Goal: Task Accomplishment & Management: Manage account settings

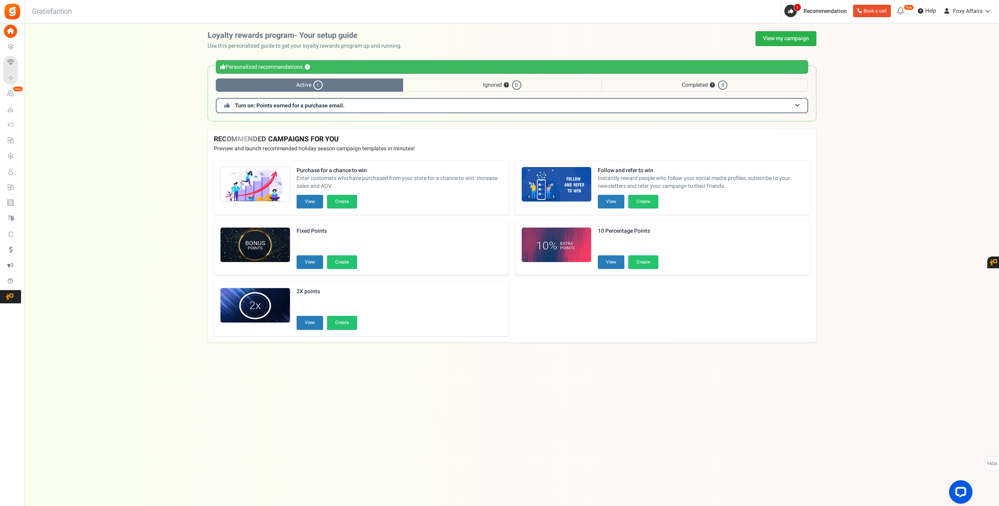
click at [793, 42] on link "View my campaign" at bounding box center [785, 38] width 61 height 15
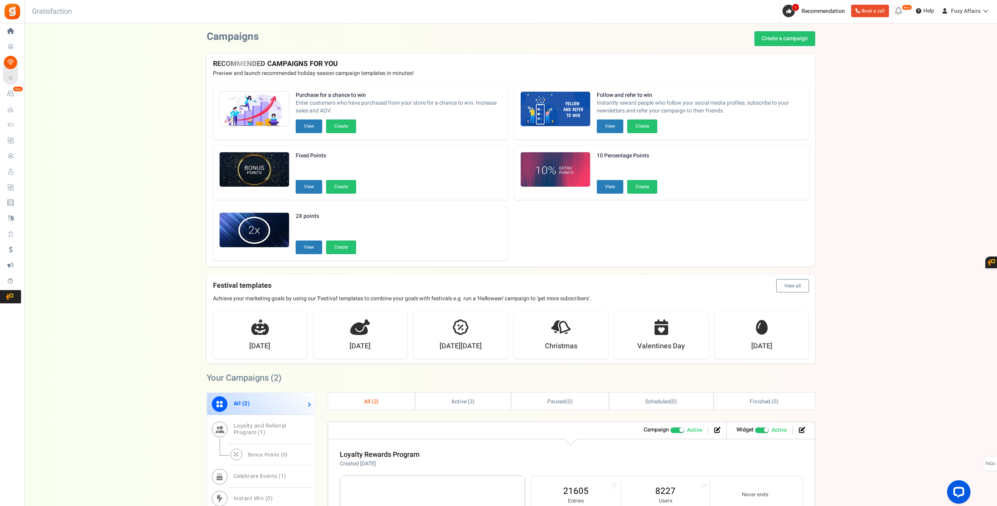
click at [902, 175] on div "Want to run giveaways, contests and instant win campaigns? View templates Campa…" at bounding box center [511, 388] width 972 height 714
click at [903, 175] on div "Want to run giveaways, contests and instant win campaigns? View templates Campa…" at bounding box center [511, 388] width 972 height 714
click at [846, 178] on div "Want to run giveaways, contests and instant win campaigns? View templates Campa…" at bounding box center [511, 388] width 972 height 714
click at [934, 150] on div "Want to run giveaways, contests and instant win campaigns? View templates Campa…" at bounding box center [511, 388] width 972 height 714
click at [671, 493] on link "8227" at bounding box center [665, 490] width 73 height 12
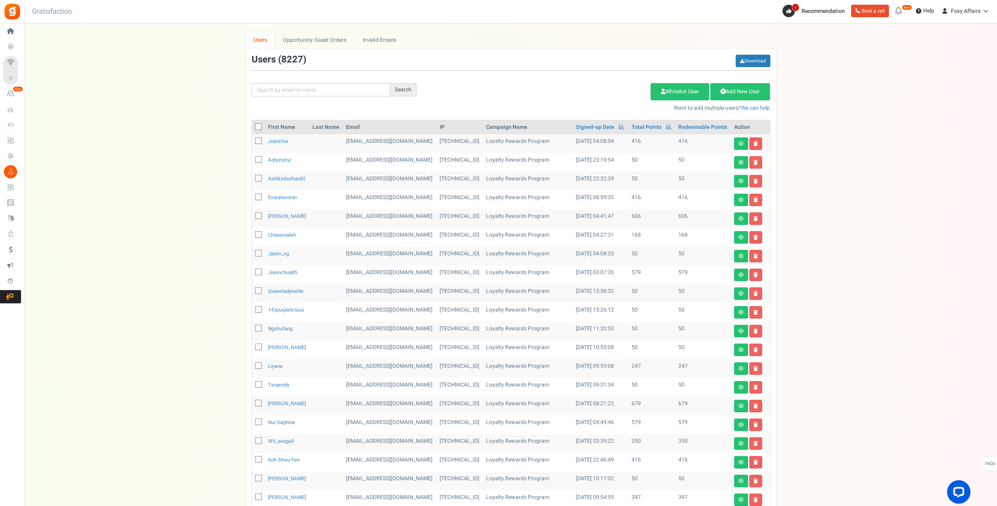
click at [522, 214] on td "Loyalty Rewards Program" at bounding box center [528, 218] width 90 height 19
click at [643, 319] on td "50" at bounding box center [651, 312] width 47 height 19
click at [336, 87] on input "text" at bounding box center [321, 89] width 138 height 13
paste input "[EMAIL_ADDRESS][DOMAIN_NAME]"
type input "[EMAIL_ADDRESS][DOMAIN_NAME]"
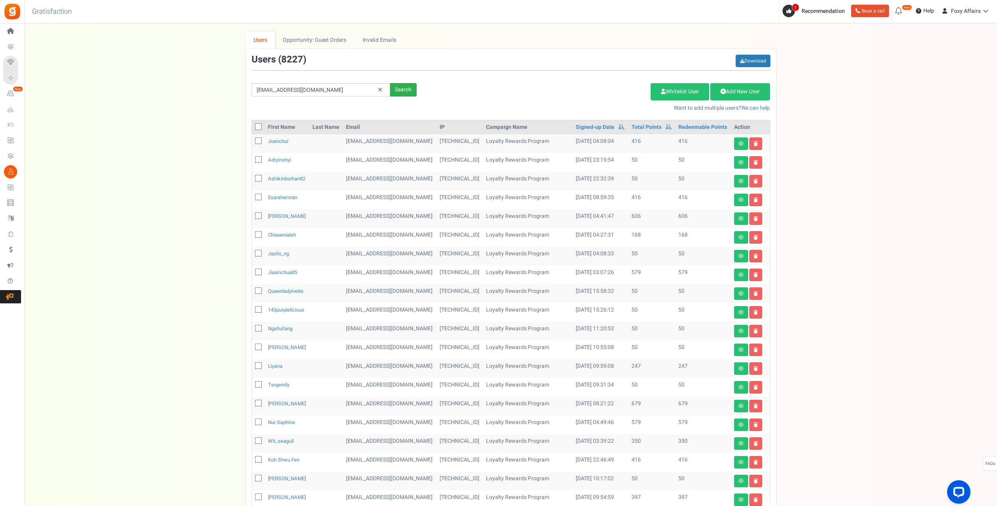
click at [406, 89] on div "Search" at bounding box center [403, 89] width 27 height 13
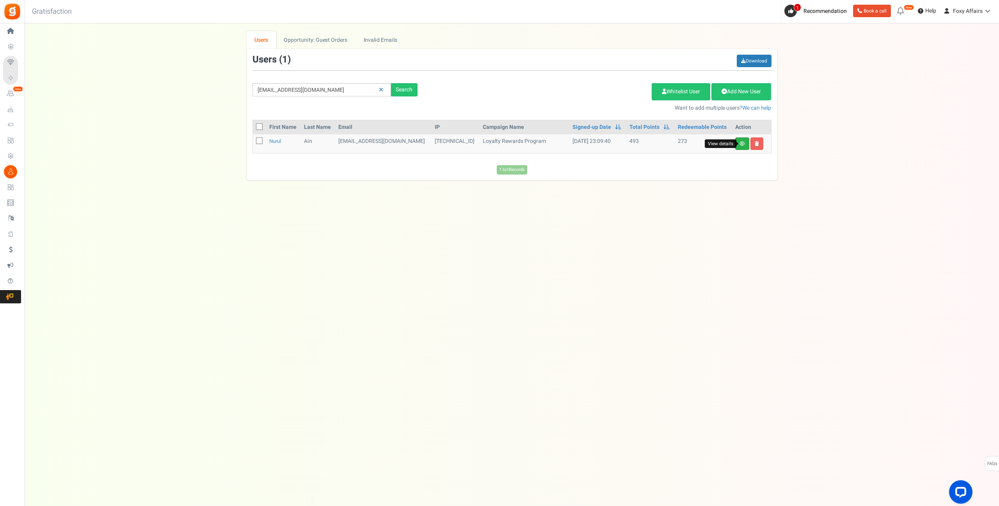
click at [744, 141] on icon at bounding box center [741, 143] width 5 height 5
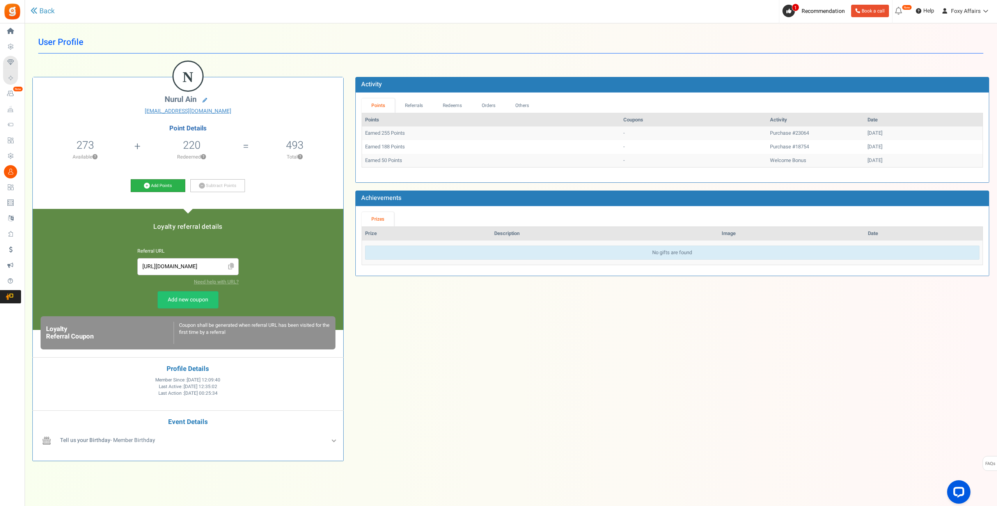
click at [148, 183] on icon at bounding box center [147, 186] width 6 height 6
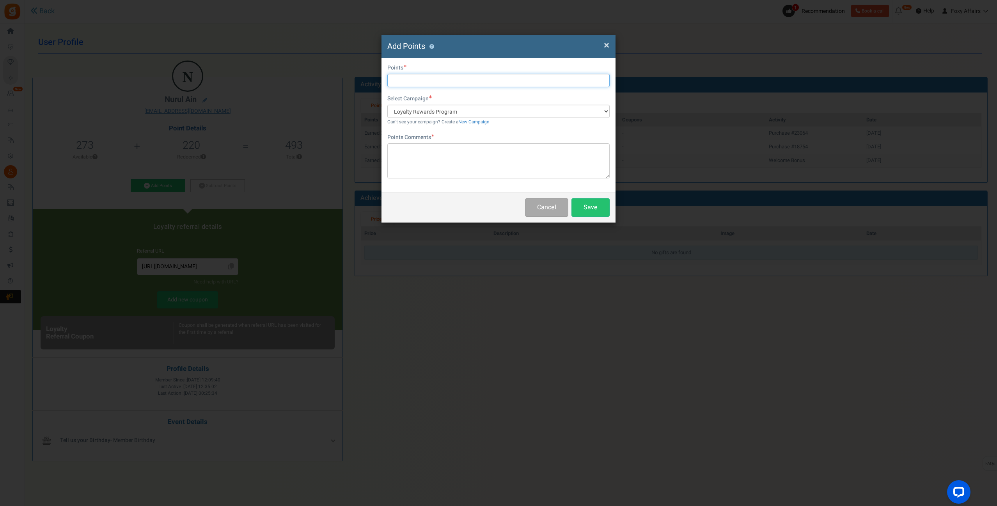
click at [456, 79] on input "text" at bounding box center [498, 80] width 222 height 13
type input "234"
click at [439, 144] on textarea at bounding box center [498, 160] width 222 height 35
type textarea "TikTok Order"
click at [587, 204] on button "Save" at bounding box center [590, 207] width 38 height 18
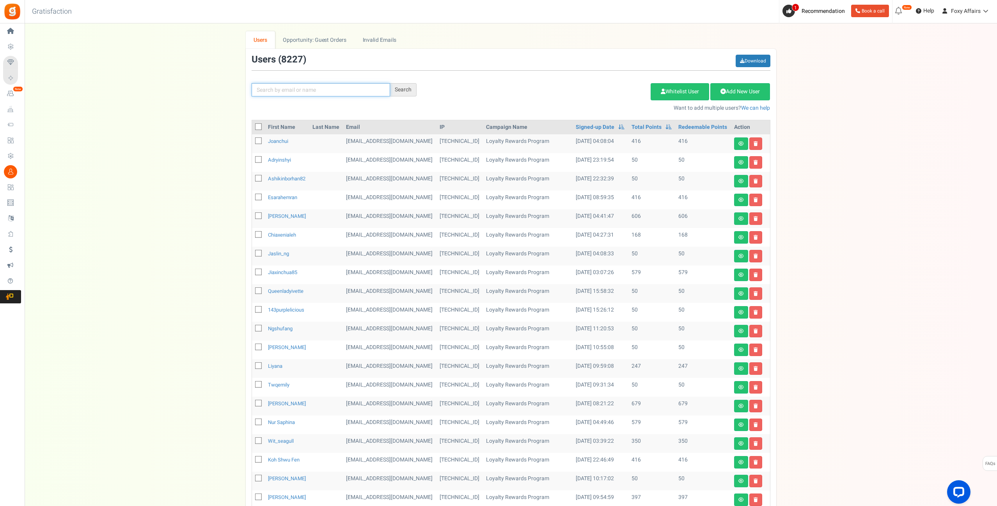
click at [310, 91] on input "text" at bounding box center [321, 89] width 138 height 13
paste input "[EMAIL_ADDRESS][DOMAIN_NAME]"
type input "[EMAIL_ADDRESS][DOMAIN_NAME]"
click at [410, 89] on div "Search" at bounding box center [403, 89] width 27 height 13
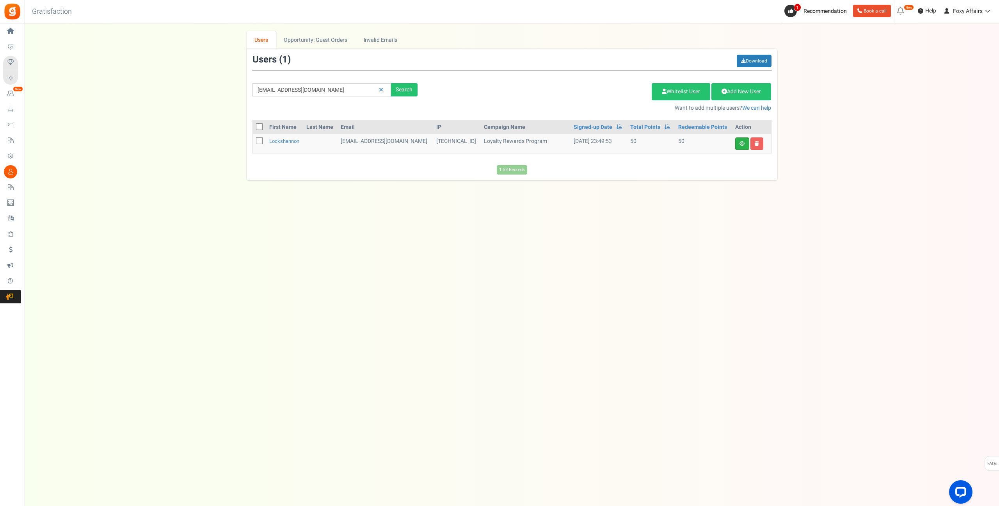
click at [740, 138] on link "View details" at bounding box center [742, 143] width 14 height 12
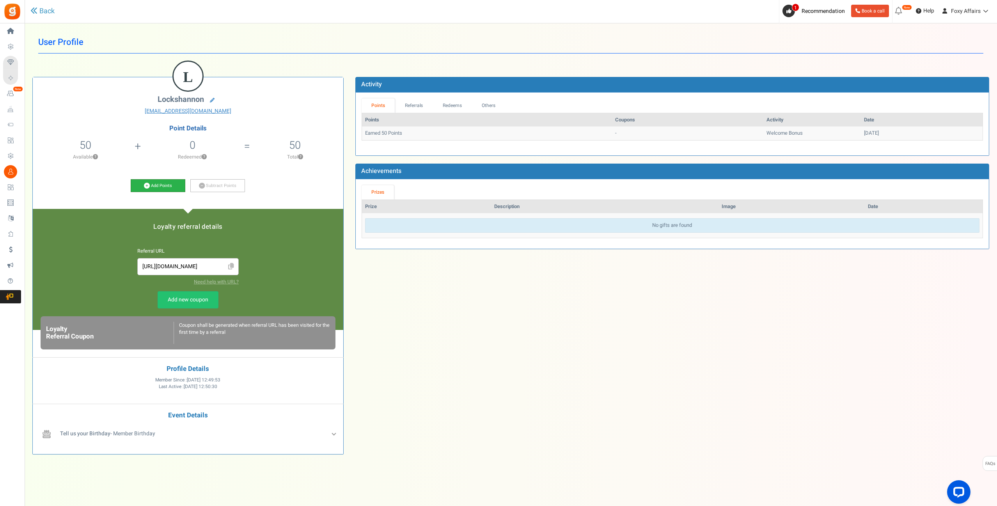
click at [161, 189] on link "Add Points" at bounding box center [158, 185] width 55 height 13
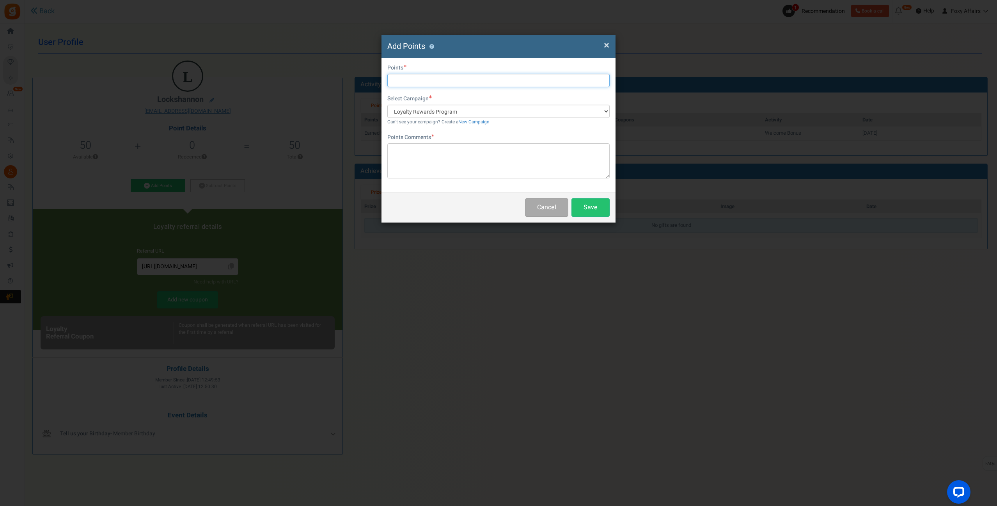
click at [435, 80] on input "text" at bounding box center [498, 80] width 222 height 13
type input "144"
click at [435, 168] on textarea at bounding box center [498, 160] width 222 height 35
type textarea "Shopee Order"
click at [604, 213] on button "Save" at bounding box center [590, 207] width 38 height 18
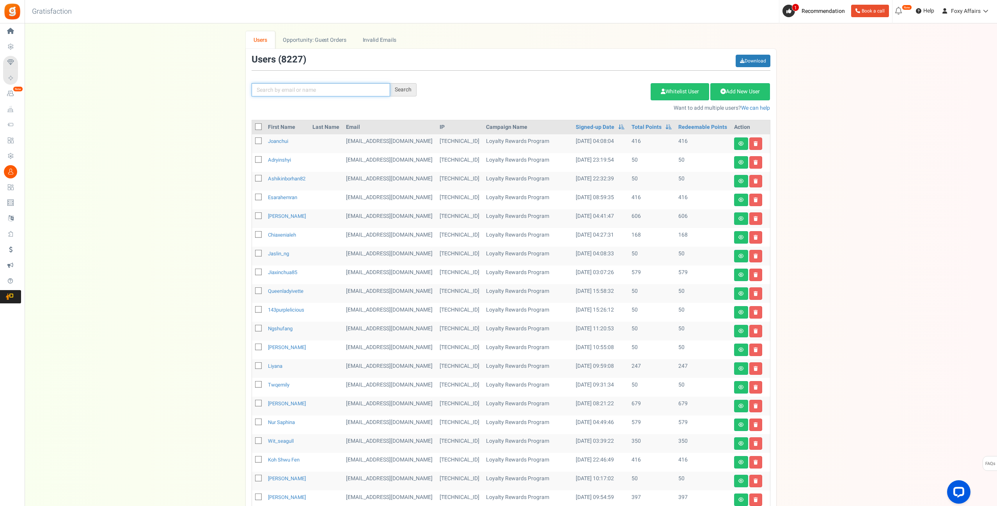
click at [352, 86] on input "text" at bounding box center [321, 89] width 138 height 13
paste input "[EMAIL_ADDRESS][DOMAIN_NAME]"
type input "[EMAIL_ADDRESS][DOMAIN_NAME]"
click at [405, 91] on div "Search" at bounding box center [403, 89] width 27 height 13
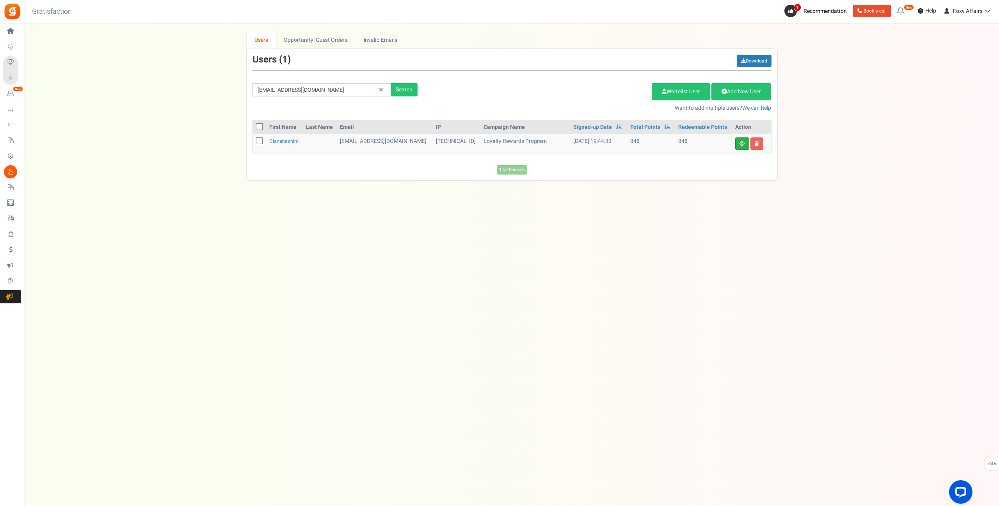
click at [745, 143] on link at bounding box center [742, 143] width 14 height 12
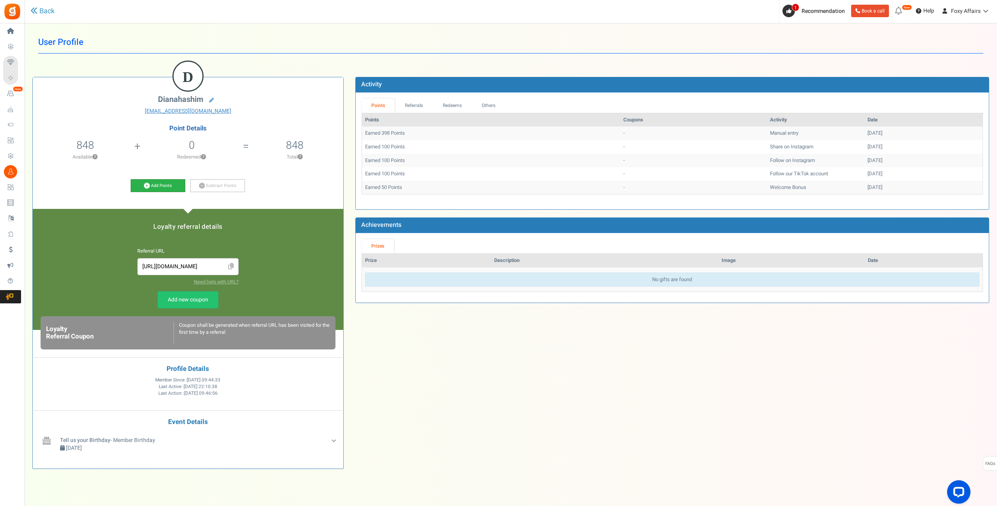
click at [148, 185] on icon at bounding box center [147, 186] width 6 height 6
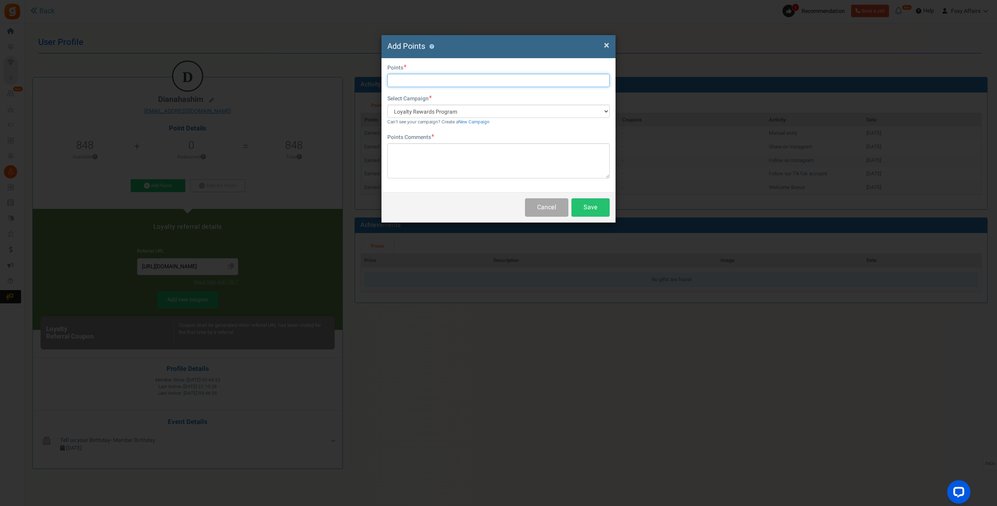
click at [439, 81] on input "text" at bounding box center [498, 80] width 222 height 13
type input "382"
click at [450, 151] on textarea at bounding box center [498, 160] width 222 height 35
type textarea "Shopee Order"
click at [578, 204] on button "Save" at bounding box center [590, 207] width 38 height 18
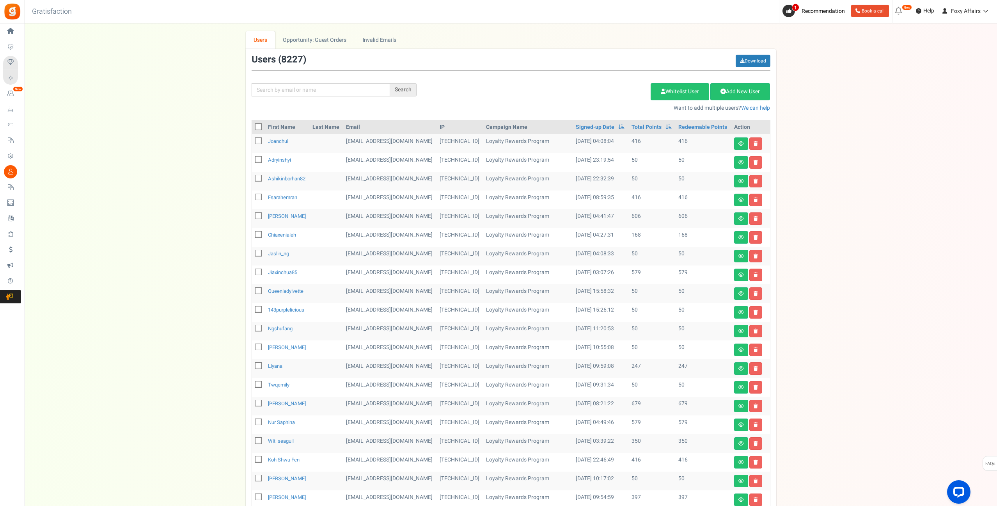
click at [367, 82] on div "Search Add Etsy Order Delete Selected Users Import Users Spam Protection Subtra…" at bounding box center [511, 83] width 531 height 57
click at [362, 86] on input "text" at bounding box center [321, 89] width 138 height 13
paste input "[EMAIL_ADDRESS][DOMAIN_NAME]"
type input "[EMAIL_ADDRESS][DOMAIN_NAME]"
click at [399, 88] on div "Search" at bounding box center [403, 89] width 27 height 13
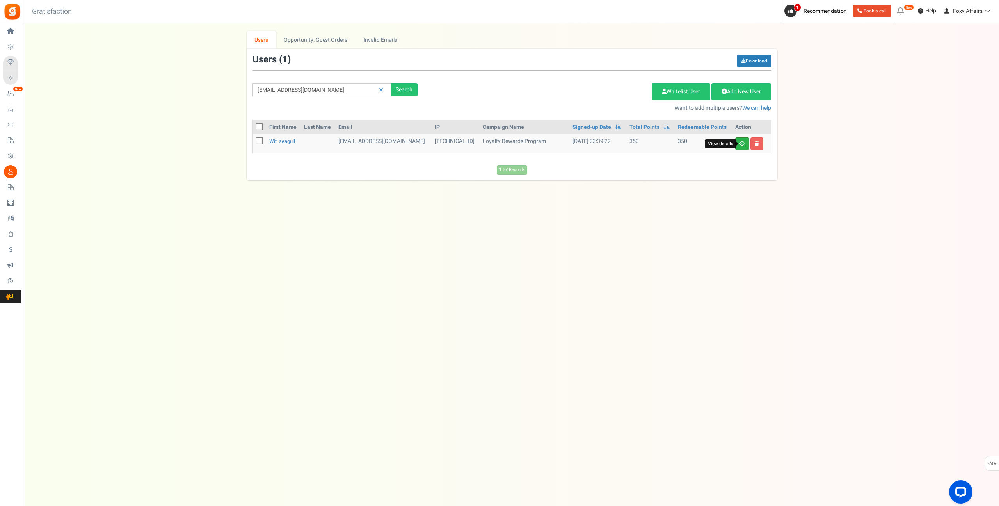
click at [740, 142] on icon at bounding box center [741, 143] width 5 height 5
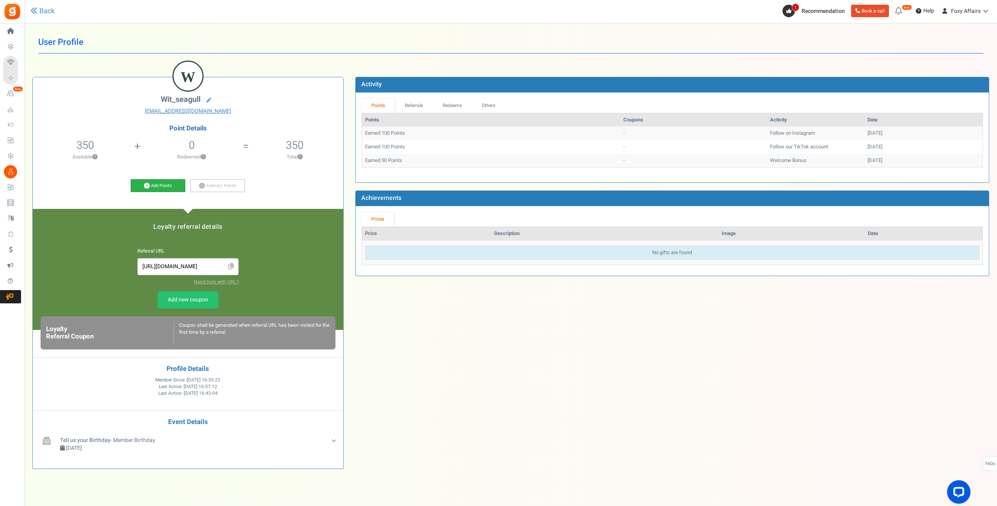
click at [146, 185] on icon at bounding box center [147, 186] width 6 height 6
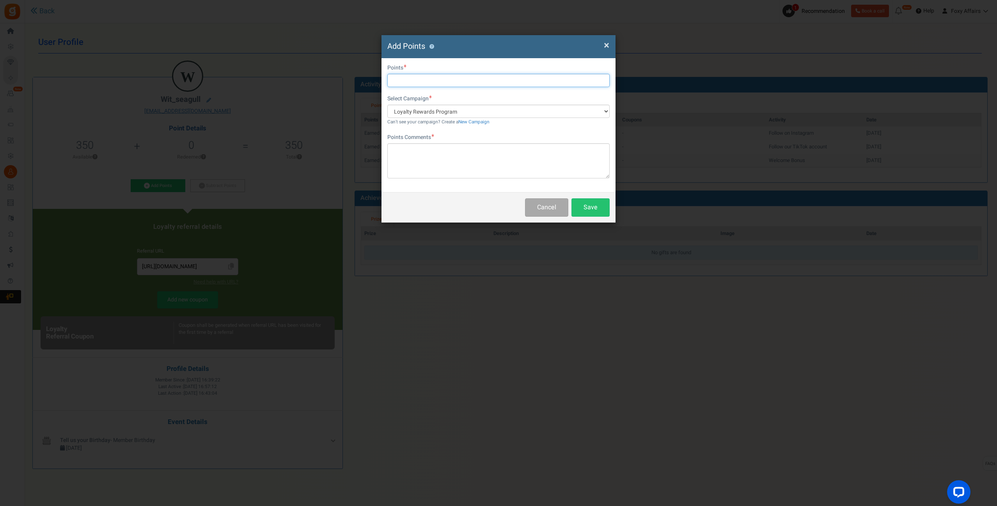
click at [423, 79] on input "text" at bounding box center [498, 80] width 222 height 13
type input "395"
click at [425, 153] on textarea at bounding box center [498, 160] width 222 height 35
type textarea "T"
type textarea "Shopee Orders"
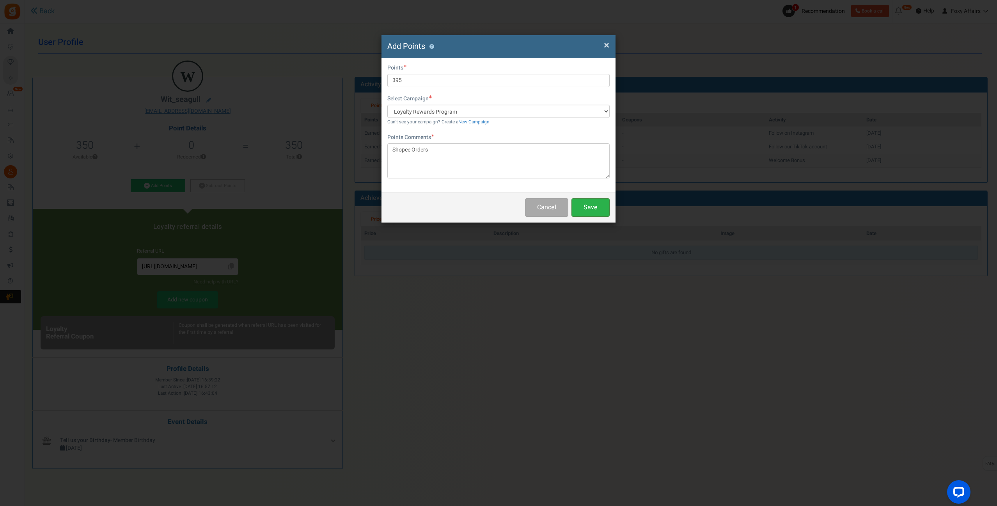
click at [598, 205] on button "Save" at bounding box center [590, 207] width 38 height 18
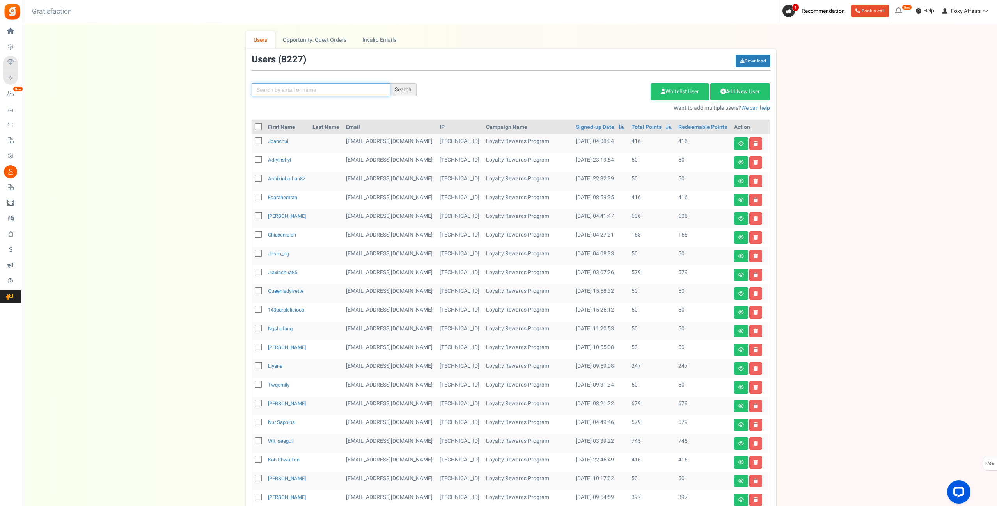
click at [325, 87] on input "text" at bounding box center [321, 89] width 138 height 13
paste input "[EMAIL_ADDRESS][DOMAIN_NAME]"
type input "[EMAIL_ADDRESS][DOMAIN_NAME]"
click at [407, 87] on div "Search" at bounding box center [403, 89] width 27 height 13
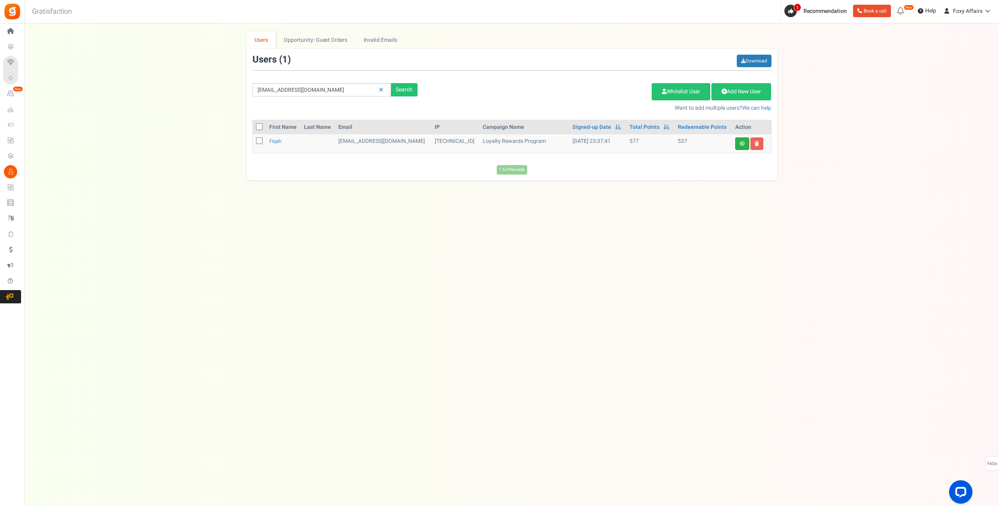
click at [738, 139] on link at bounding box center [742, 143] width 14 height 12
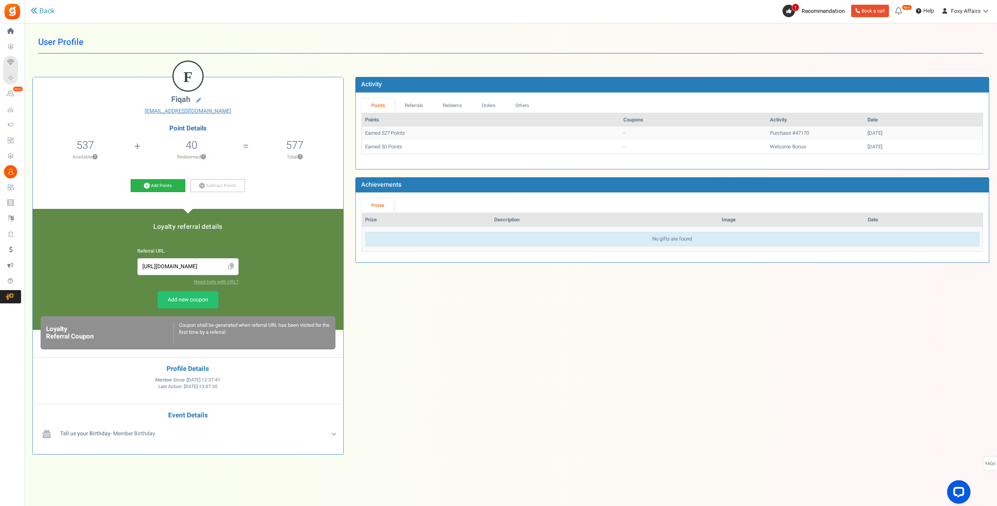
click at [147, 186] on icon at bounding box center [147, 186] width 6 height 6
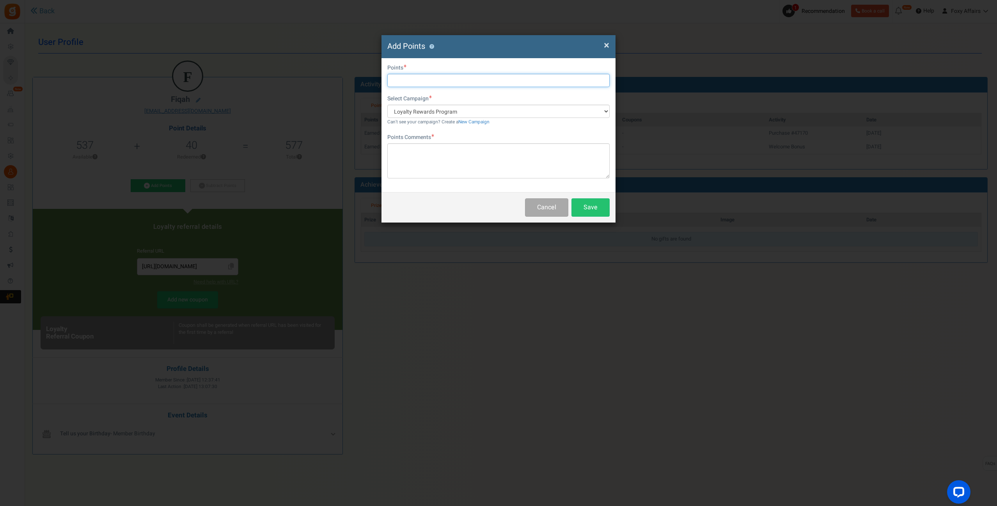
click at [411, 75] on input "text" at bounding box center [498, 80] width 222 height 13
type input "480"
click at [431, 155] on textarea at bounding box center [498, 160] width 222 height 35
type textarea "Shopee Orders"
click at [583, 209] on button "Save" at bounding box center [590, 207] width 38 height 18
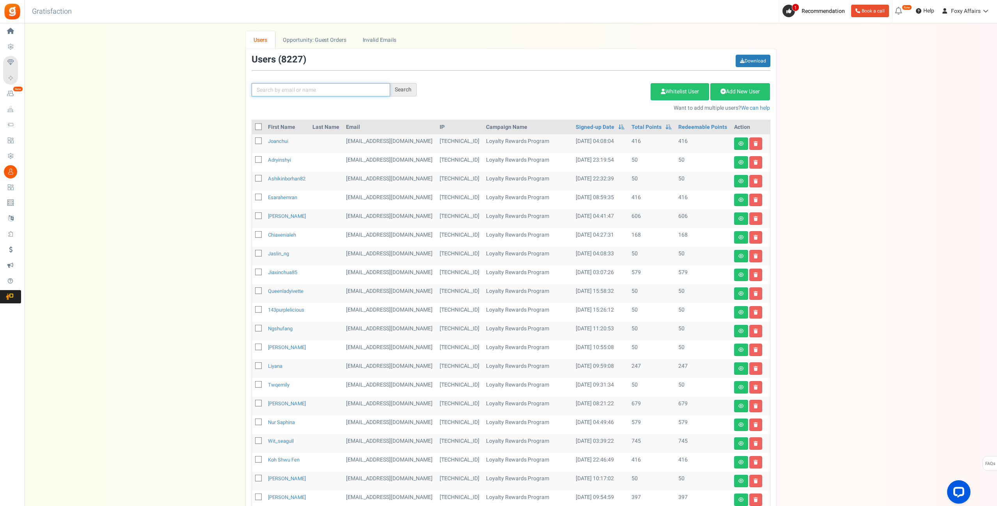
click at [358, 91] on input "text" at bounding box center [321, 89] width 138 height 13
paste input "[EMAIL_ADDRESS][DOMAIN_NAME]"
type input "[EMAIL_ADDRESS][DOMAIN_NAME]"
click at [400, 90] on div "Search" at bounding box center [403, 89] width 27 height 13
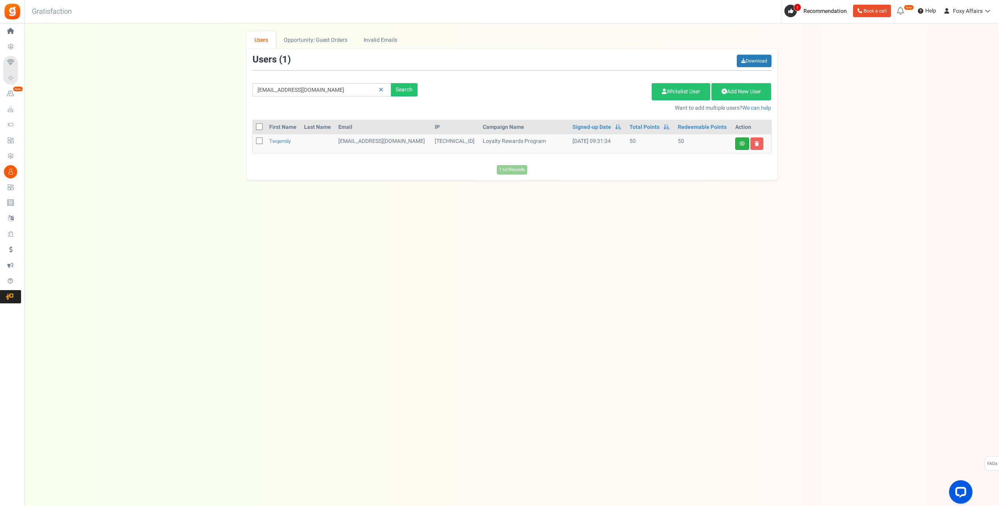
click at [748, 144] on link at bounding box center [742, 143] width 14 height 12
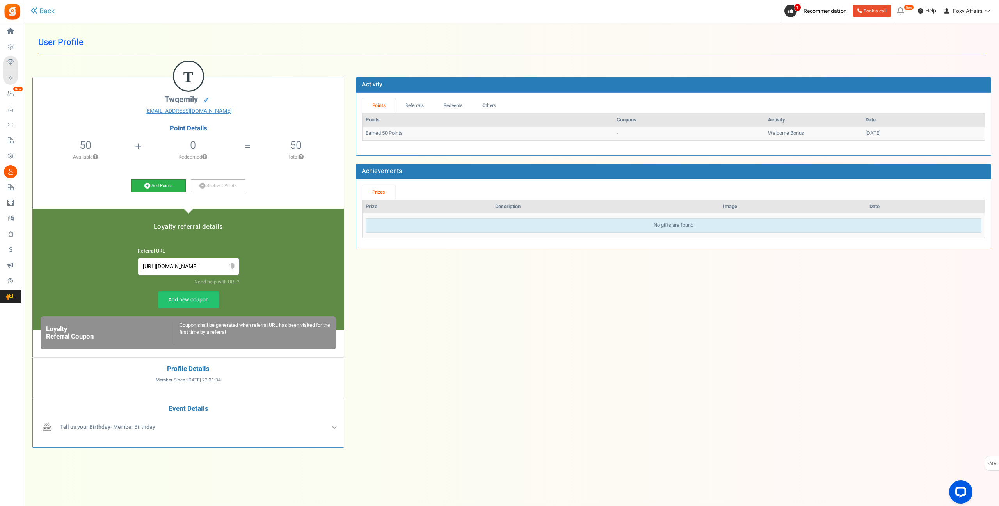
click at [145, 186] on icon at bounding box center [147, 186] width 6 height 6
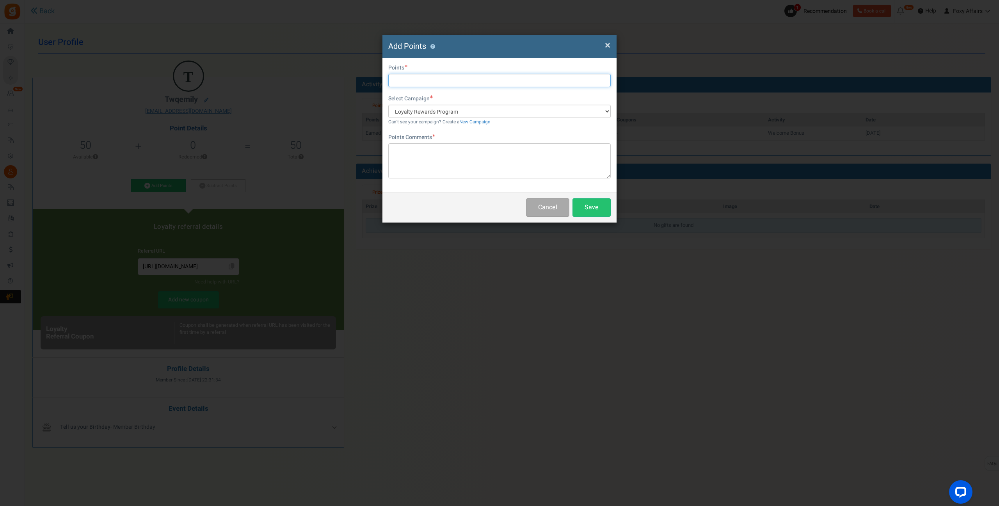
click at [421, 82] on input "text" at bounding box center [499, 80] width 222 height 13
type input "56"
click at [419, 155] on textarea at bounding box center [499, 160] width 222 height 35
type textarea "TikTok Order"
click at [591, 208] on button "Save" at bounding box center [591, 207] width 38 height 18
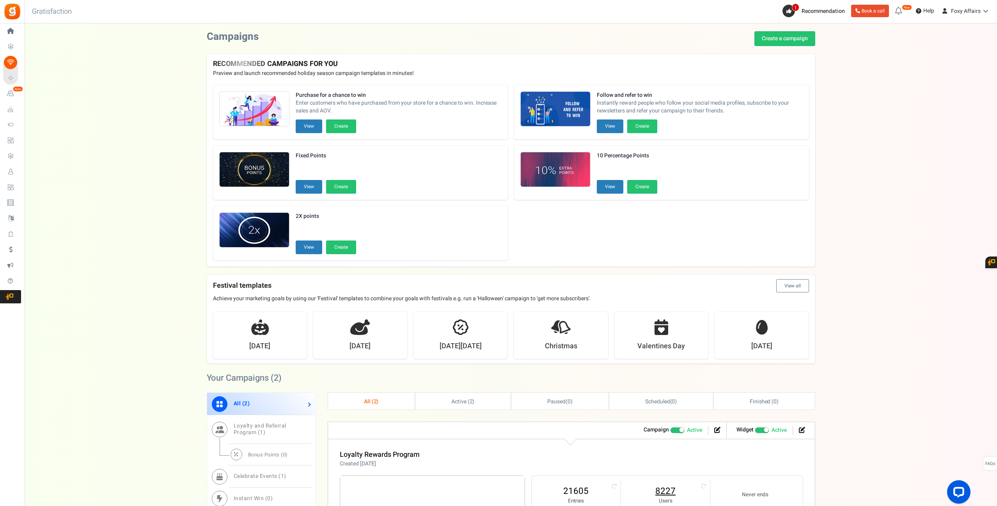
click at [667, 488] on link "8227" at bounding box center [665, 490] width 73 height 12
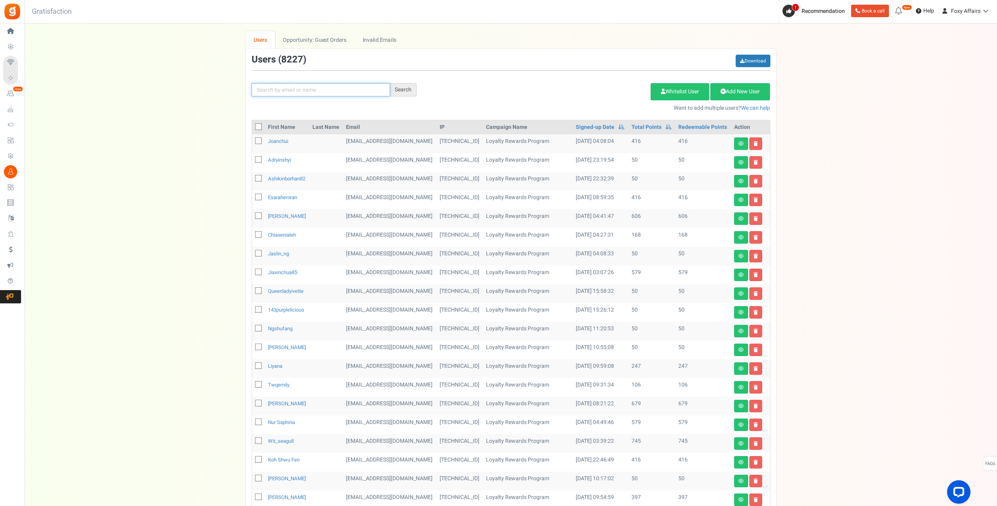
click at [350, 91] on input "text" at bounding box center [321, 89] width 138 height 13
paste input "[EMAIL_ADDRESS][DOMAIN_NAME]"
type input "[EMAIL_ADDRESS][DOMAIN_NAME]"
click at [402, 90] on div "Search" at bounding box center [403, 89] width 27 height 13
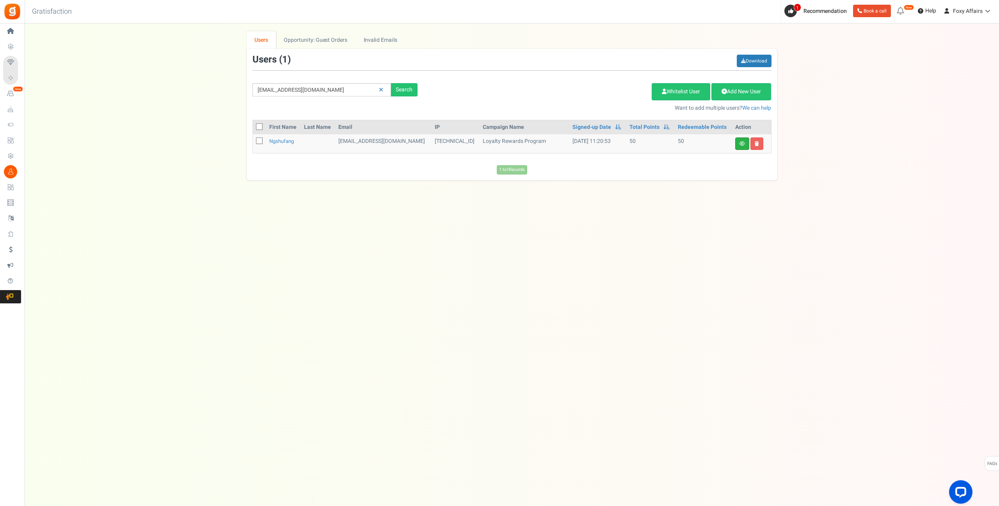
click at [737, 142] on link at bounding box center [742, 143] width 14 height 12
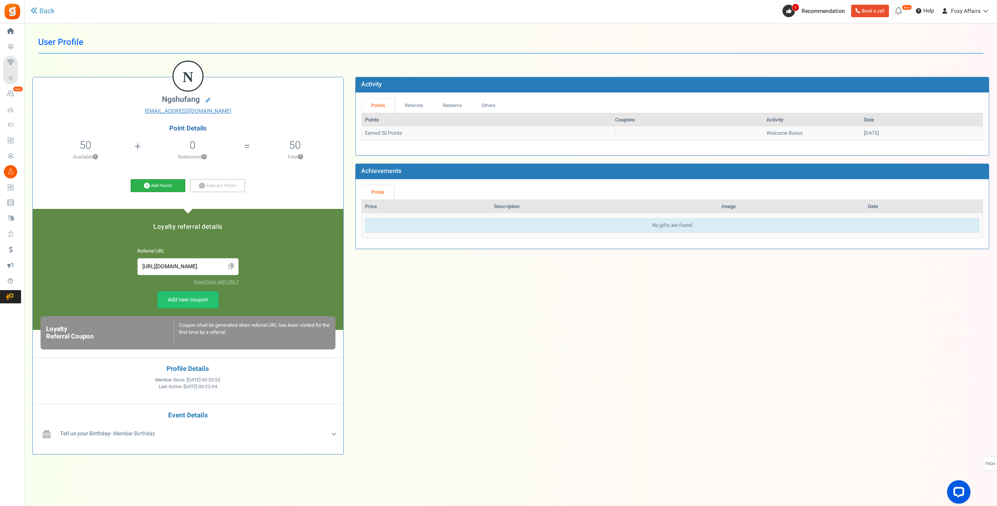
click at [146, 185] on icon at bounding box center [147, 186] width 6 height 6
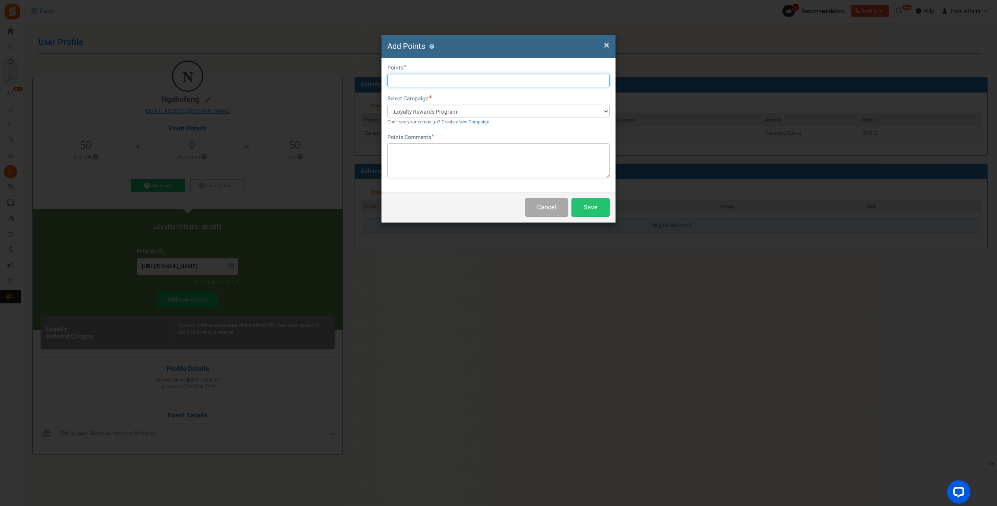
click at [447, 83] on input "text" at bounding box center [498, 80] width 222 height 13
type input "212"
click at [435, 170] on textarea at bounding box center [498, 160] width 222 height 35
type textarea "Shopee Orders"
click at [580, 201] on button "Save" at bounding box center [590, 207] width 38 height 18
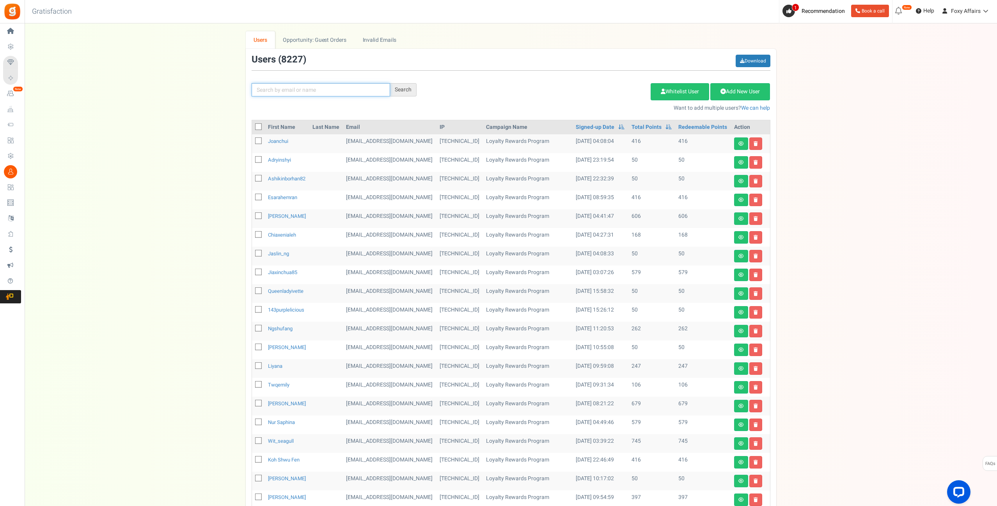
drag, startPoint x: 371, startPoint y: 90, endPoint x: 383, endPoint y: 91, distance: 12.1
click at [371, 90] on input "text" at bounding box center [321, 89] width 138 height 13
paste input "[EMAIL_ADDRESS][DOMAIN_NAME]"
type input "[EMAIL_ADDRESS][DOMAIN_NAME]"
click at [408, 88] on div "Search" at bounding box center [403, 89] width 27 height 13
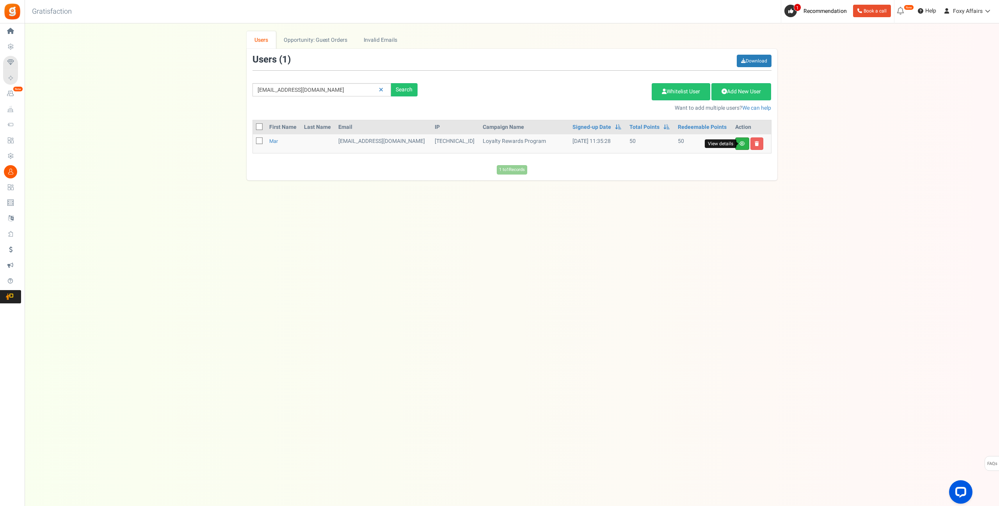
click at [739, 140] on link "View details" at bounding box center [742, 143] width 14 height 12
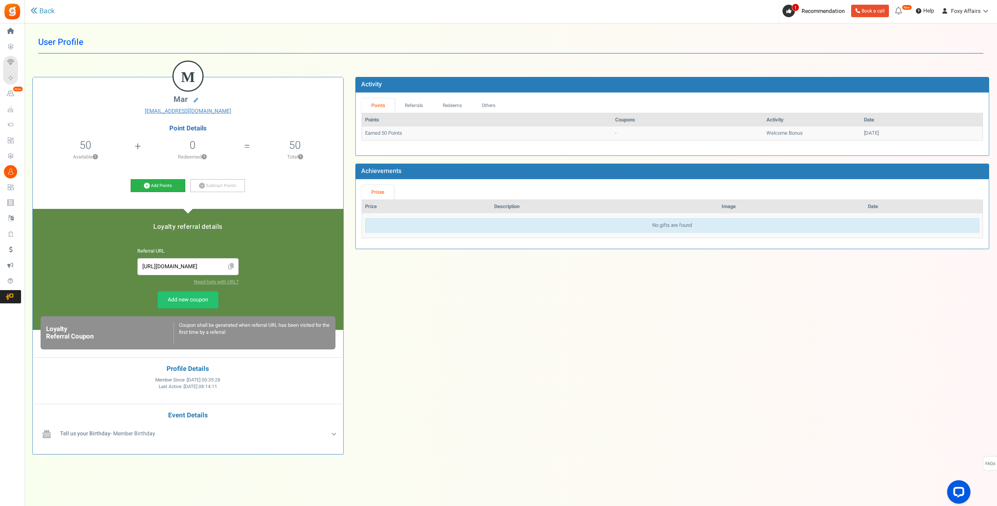
click at [144, 184] on icon at bounding box center [147, 186] width 6 height 6
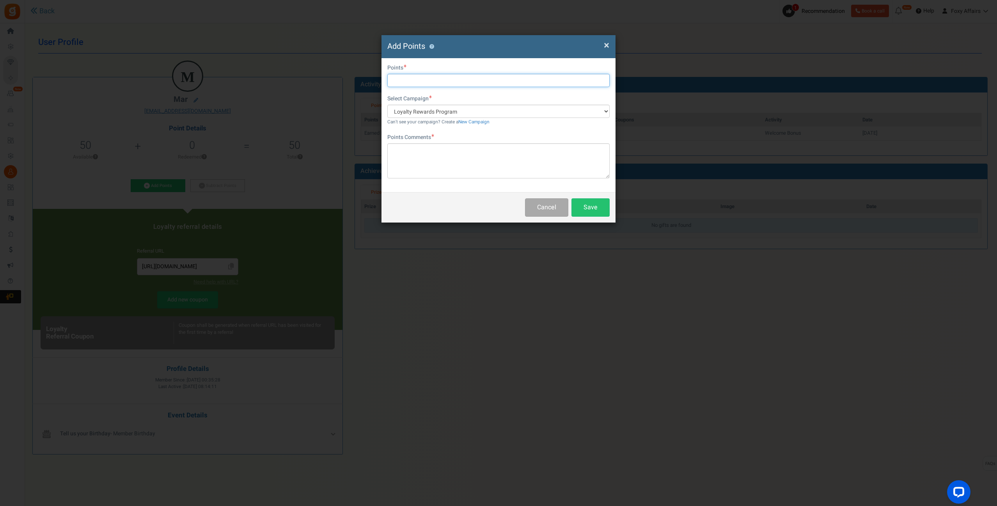
click at [422, 82] on input "text" at bounding box center [498, 80] width 222 height 13
type input "183"
click at [424, 153] on textarea at bounding box center [498, 160] width 222 height 35
type textarea "TikTok Order"
click at [598, 206] on button "Save" at bounding box center [590, 207] width 38 height 18
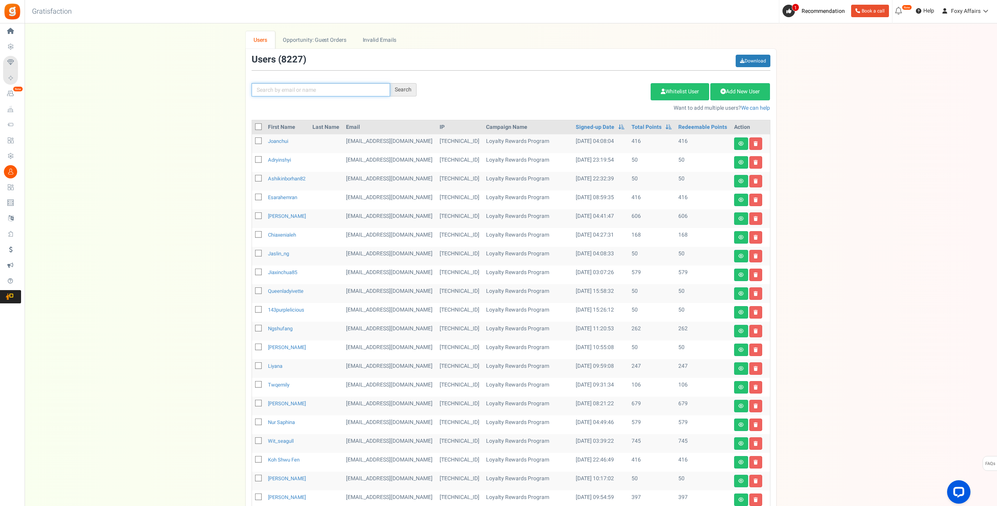
click at [344, 85] on input "text" at bounding box center [321, 89] width 138 height 13
paste input "[EMAIL_ADDRESS][DOMAIN_NAME]"
type input "[EMAIL_ADDRESS][DOMAIN_NAME]"
click at [405, 90] on div "Search" at bounding box center [403, 89] width 27 height 13
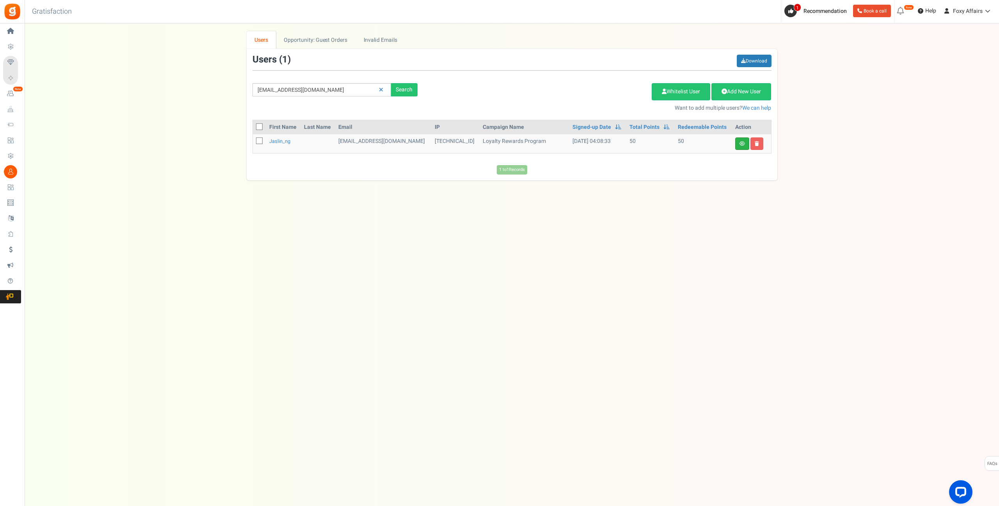
click at [747, 144] on link at bounding box center [742, 143] width 14 height 12
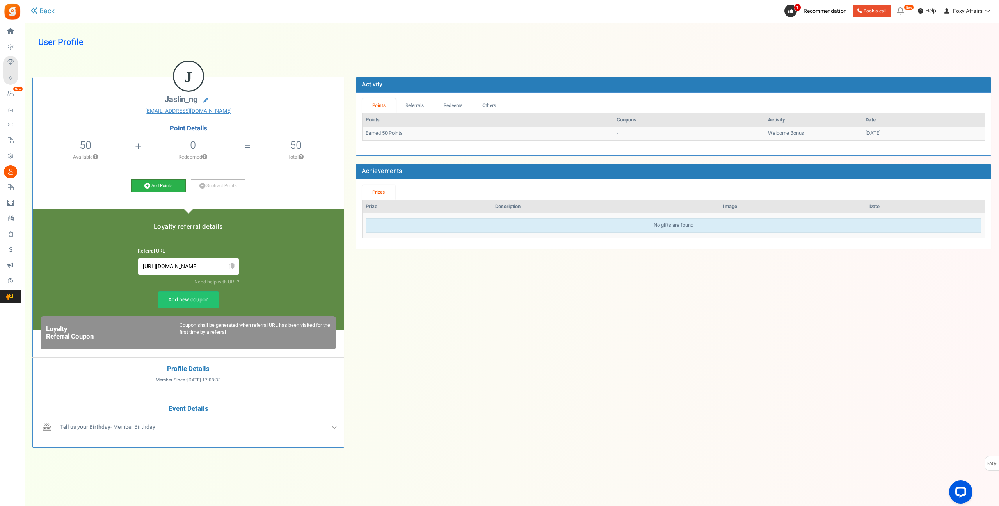
click at [145, 185] on icon at bounding box center [147, 186] width 6 height 6
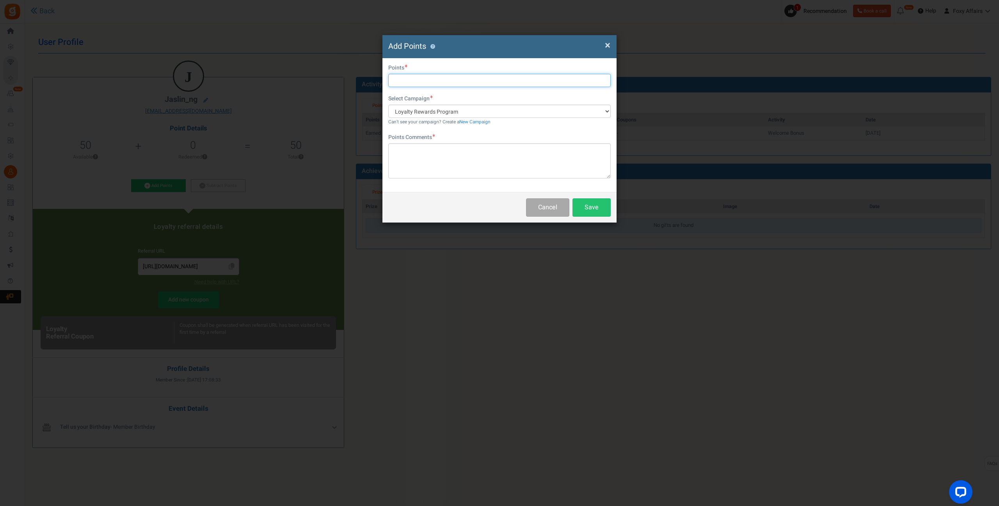
click at [416, 85] on input "text" at bounding box center [499, 80] width 222 height 13
type input "292"
click at [413, 156] on textarea at bounding box center [499, 160] width 222 height 35
type textarea "Shopee Order"
click at [591, 210] on button "Save" at bounding box center [591, 207] width 38 height 18
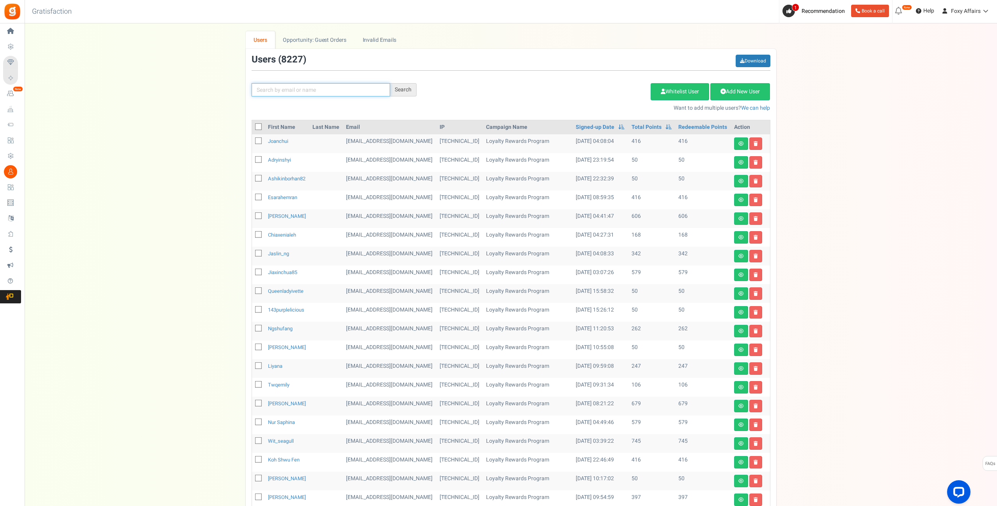
click at [342, 93] on input "text" at bounding box center [321, 89] width 138 height 13
paste input "[EMAIL_ADDRESS][DOMAIN_NAME]"
type input "[EMAIL_ADDRESS][DOMAIN_NAME]"
click at [402, 90] on div "Search" at bounding box center [403, 89] width 27 height 13
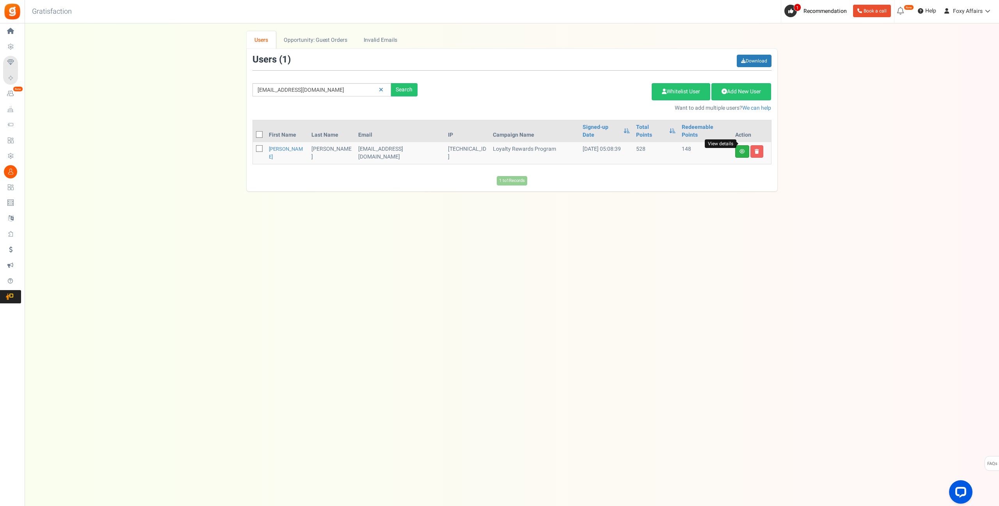
click at [741, 149] on icon at bounding box center [741, 151] width 5 height 5
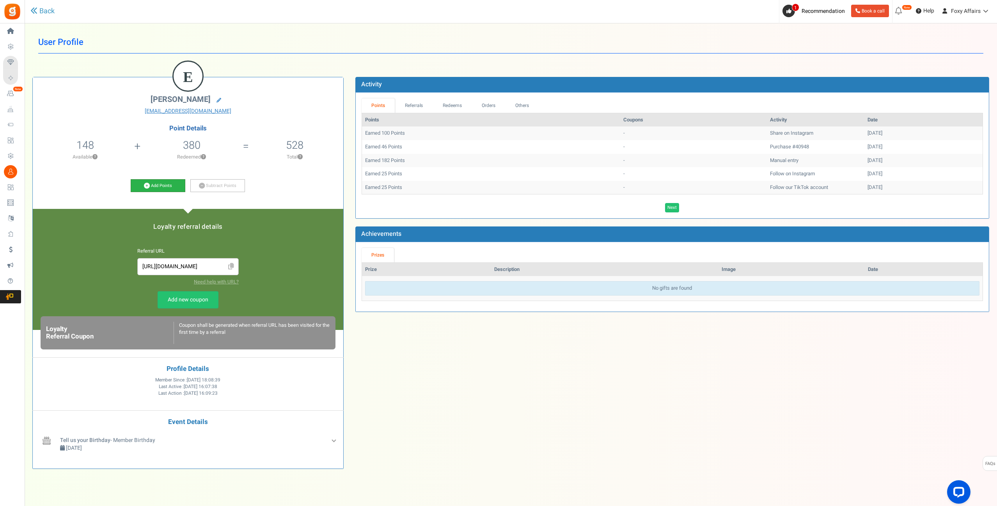
click at [146, 184] on icon at bounding box center [147, 186] width 6 height 6
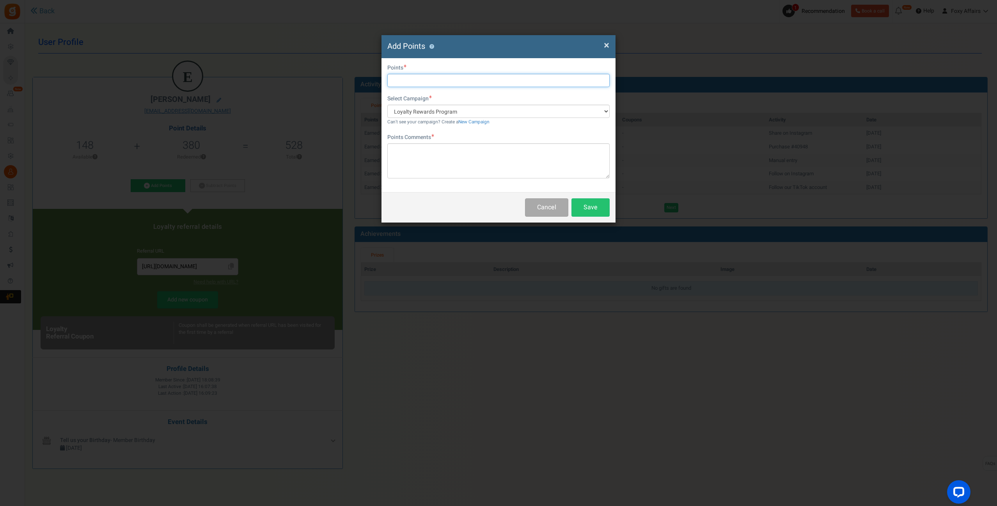
click at [436, 78] on input "text" at bounding box center [498, 80] width 222 height 13
type input "377"
click at [426, 155] on textarea at bounding box center [498, 160] width 222 height 35
type textarea "Shopee Order"
click at [591, 209] on button "Save" at bounding box center [590, 207] width 38 height 18
